Goal: Find specific page/section: Locate a particular part of the current website

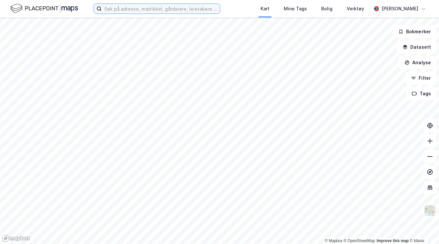
click at [119, 10] on input at bounding box center [161, 9] width 118 height 10
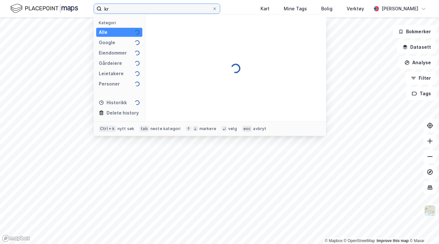
type input "k"
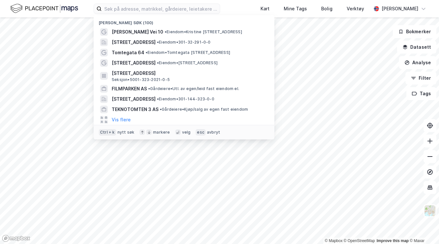
click at [131, 32] on span "[PERSON_NAME] Vei 10" at bounding box center [138, 32] width 52 height 8
